Goal: Task Accomplishment & Management: Complete application form

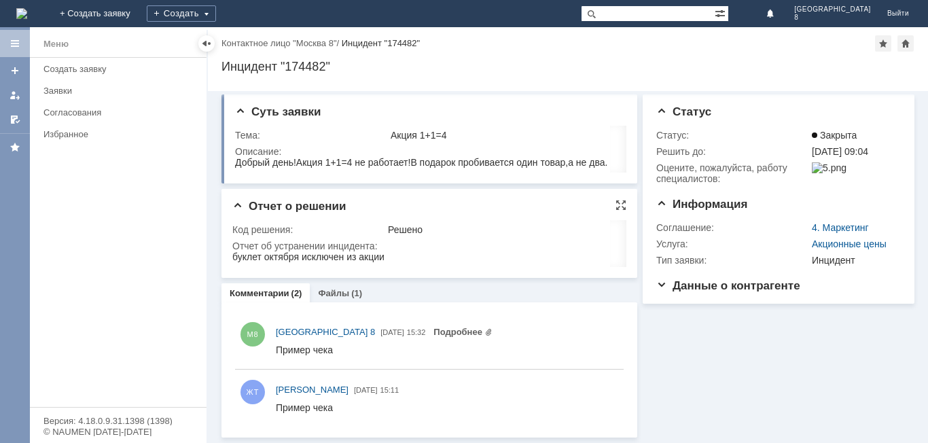
scroll to position [3, 0]
click at [64, 90] on div "Заявки" at bounding box center [120, 91] width 155 height 10
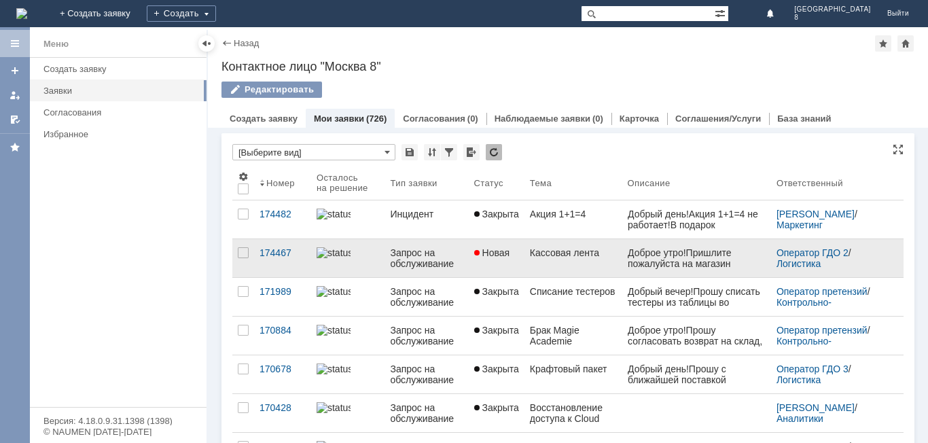
click at [507, 258] on span "Новая" at bounding box center [492, 252] width 36 height 11
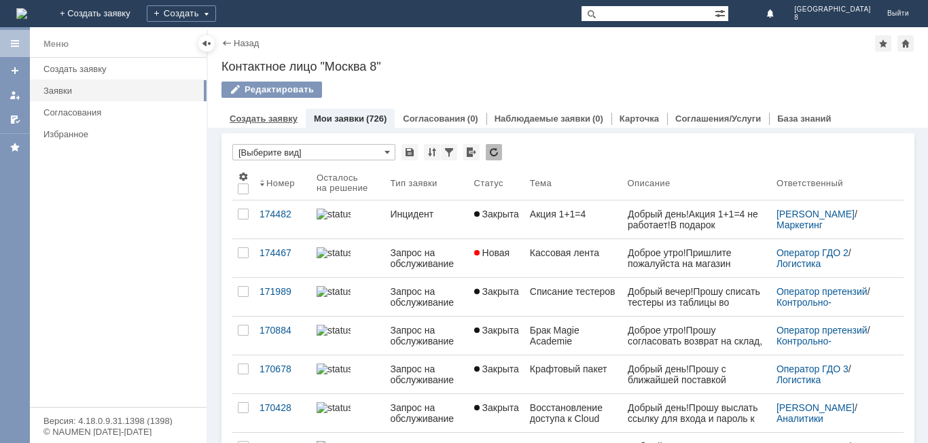
click at [258, 122] on link "Создать заявку" at bounding box center [264, 118] width 68 height 10
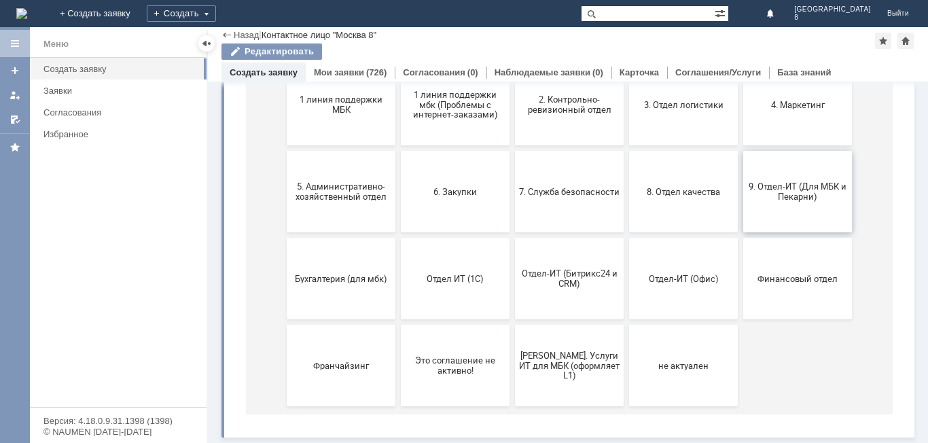
click at [794, 200] on span "9. Отдел-ИТ (Для МБК и Пекарни)" at bounding box center [798, 191] width 101 height 20
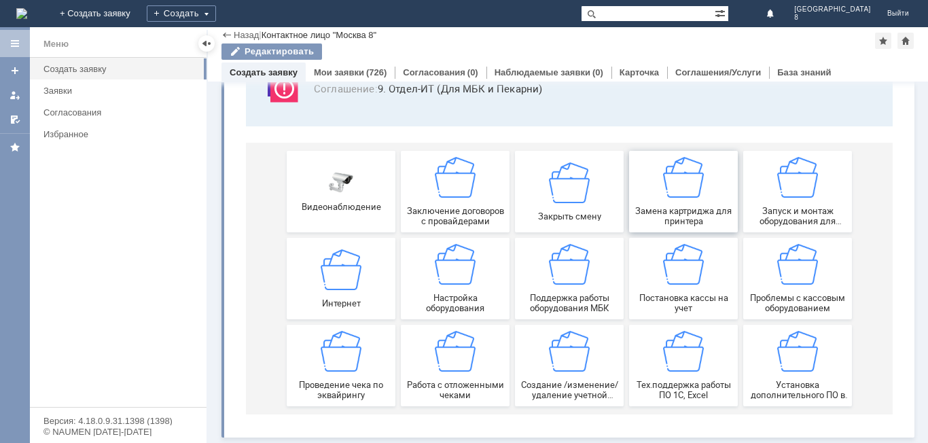
scroll to position [113, 0]
click at [538, 308] on span "Поддержка работы оборудования МБК" at bounding box center [569, 303] width 101 height 20
click at [431, 387] on span "Работа с отложенными чеками" at bounding box center [455, 390] width 101 height 20
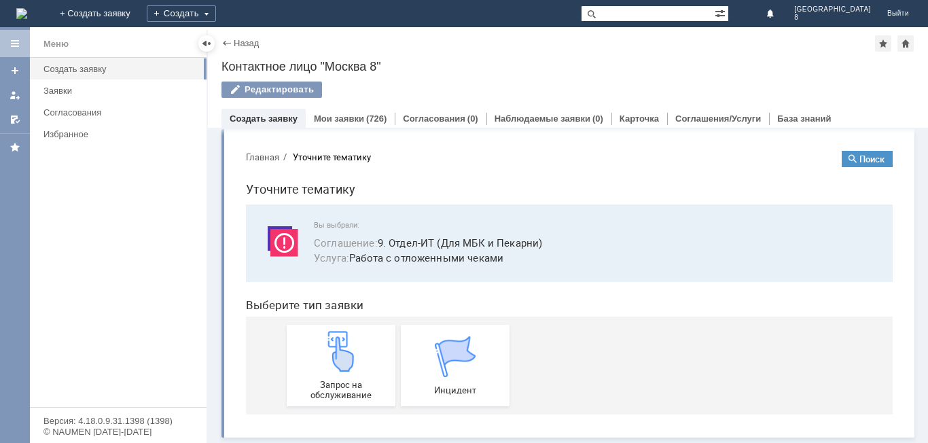
scroll to position [5, 0]
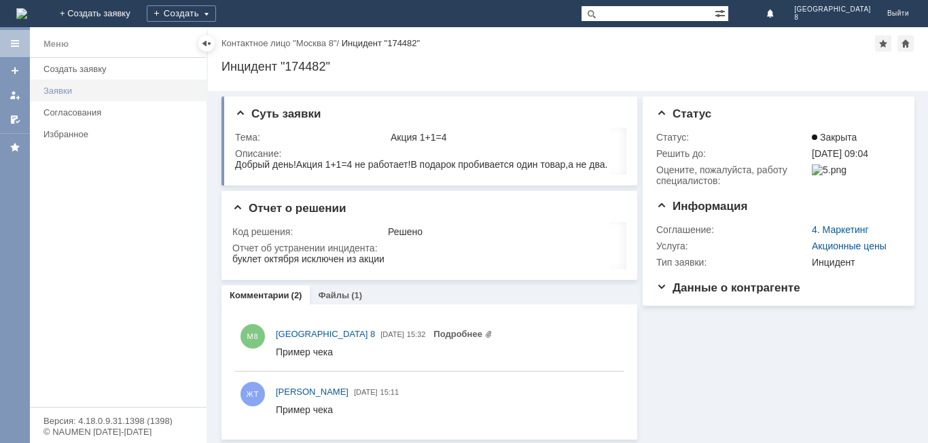
click at [63, 93] on div "Заявки" at bounding box center [120, 91] width 155 height 10
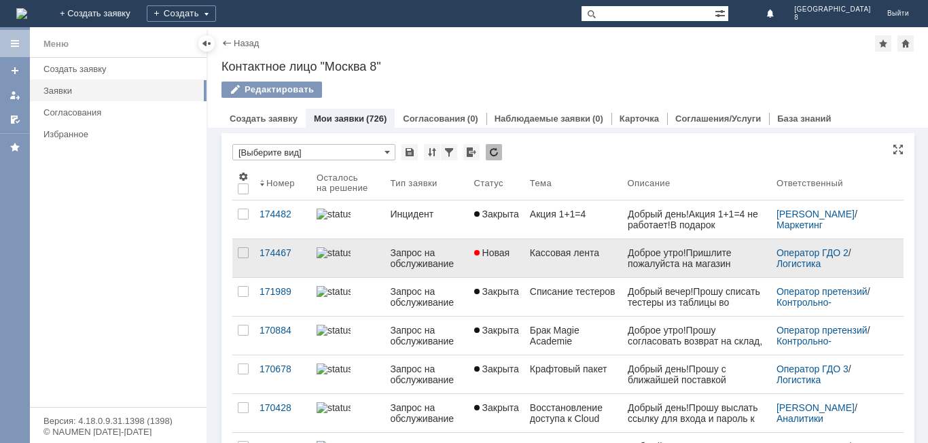
click at [519, 269] on link "Новая" at bounding box center [497, 258] width 56 height 38
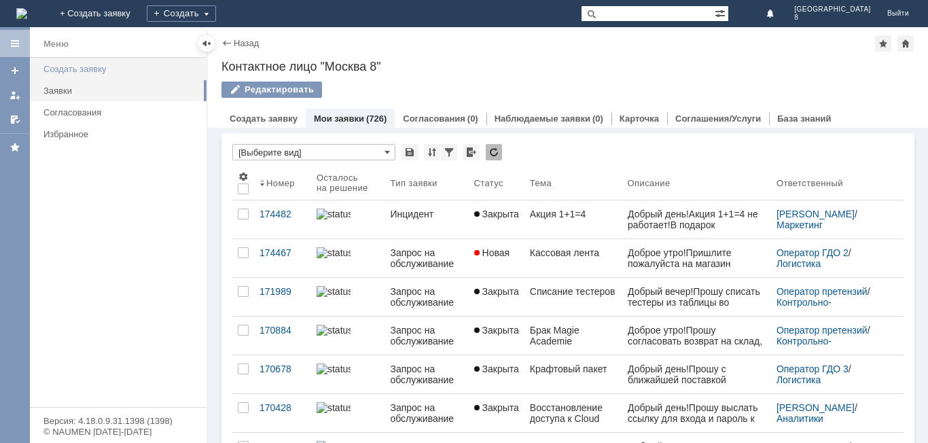
click at [97, 65] on div "Создать заявку" at bounding box center [120, 69] width 155 height 10
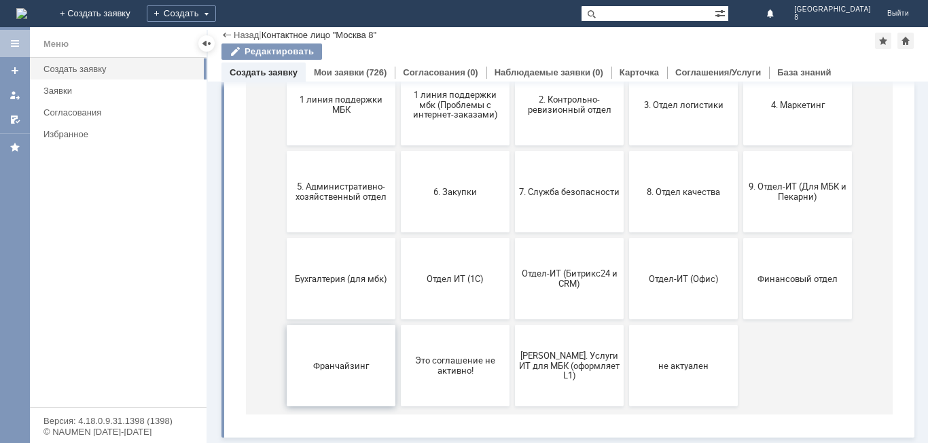
click at [368, 366] on span "Франчайзинг" at bounding box center [341, 365] width 101 height 10
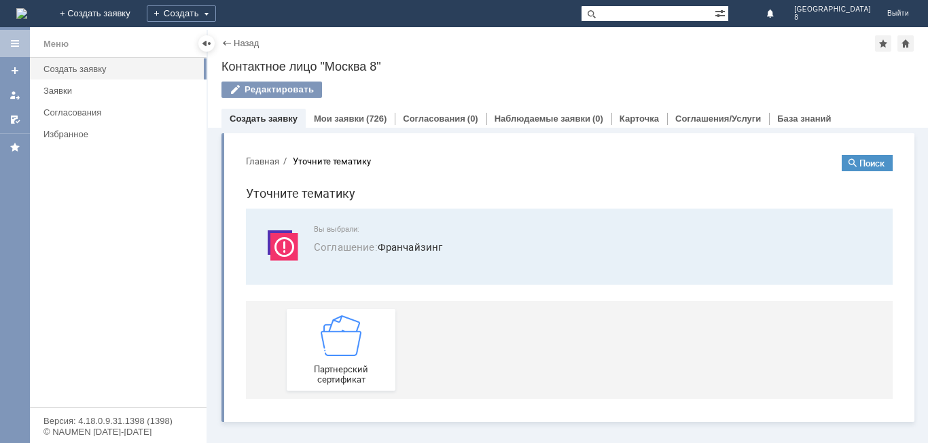
click at [230, 43] on div "Назад" at bounding box center [240, 43] width 37 height 10
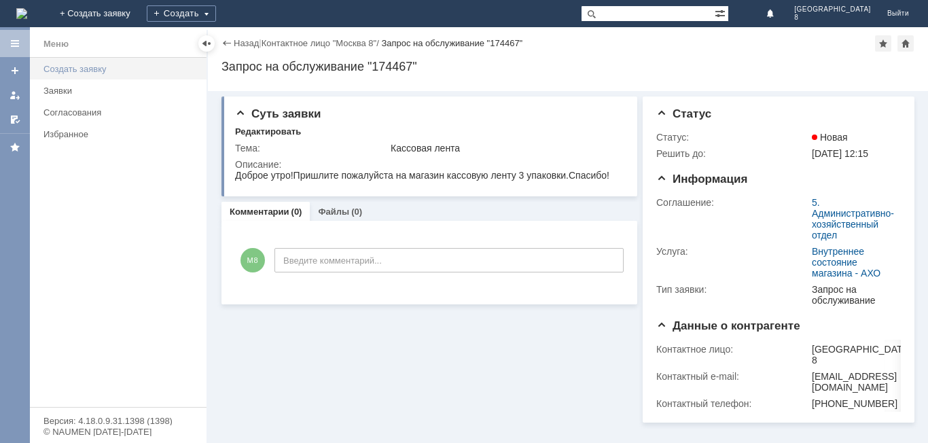
click at [80, 65] on div "Создать заявку" at bounding box center [120, 69] width 155 height 10
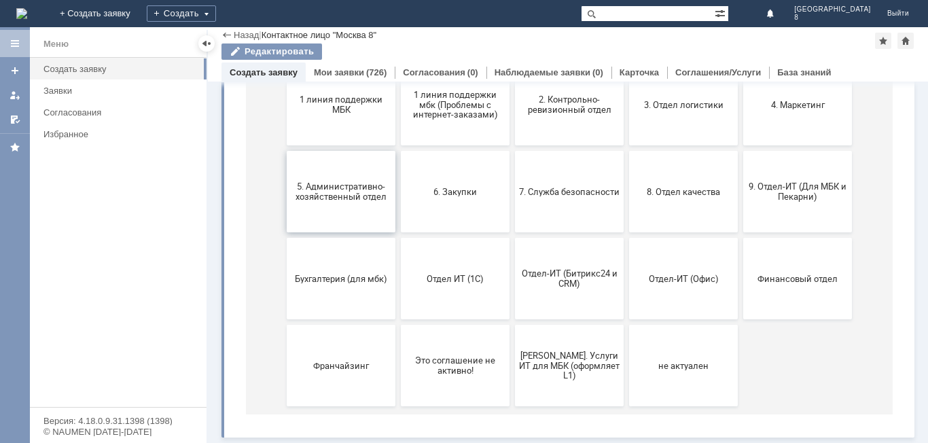
click at [341, 190] on span "5. Административно-хозяйственный отдел" at bounding box center [341, 191] width 101 height 20
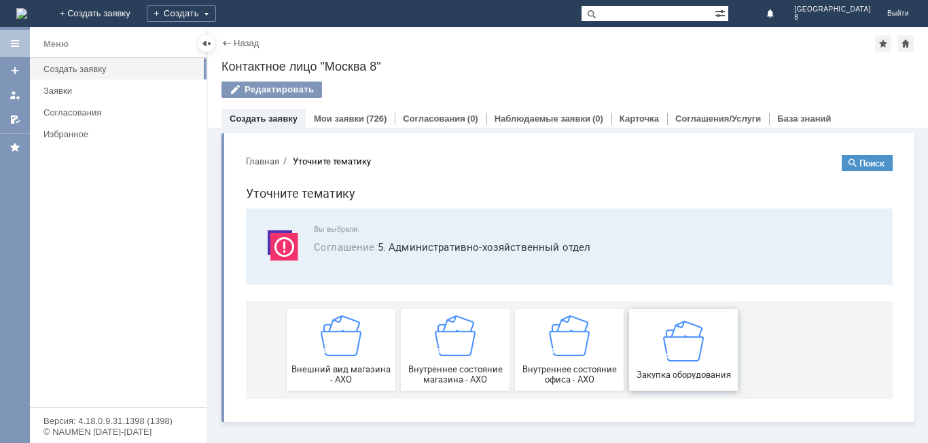
click at [671, 371] on span "Закупка оборудования" at bounding box center [683, 374] width 101 height 10
click at [455, 362] on div "Внутреннее состояние магазина - АХО" at bounding box center [455, 349] width 101 height 69
